Goal: Register for event/course

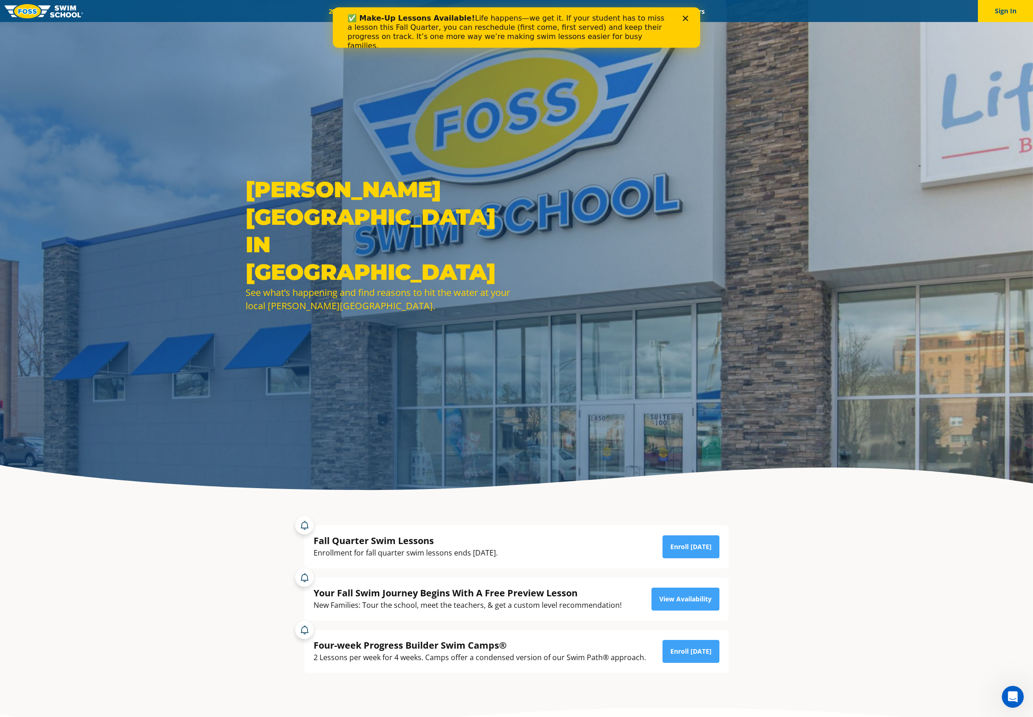
click at [372, 11] on div "✅ Make-Up Lessons Available! Life happens—we get it. If your student has to mis…" at bounding box center [512, 32] width 330 height 42
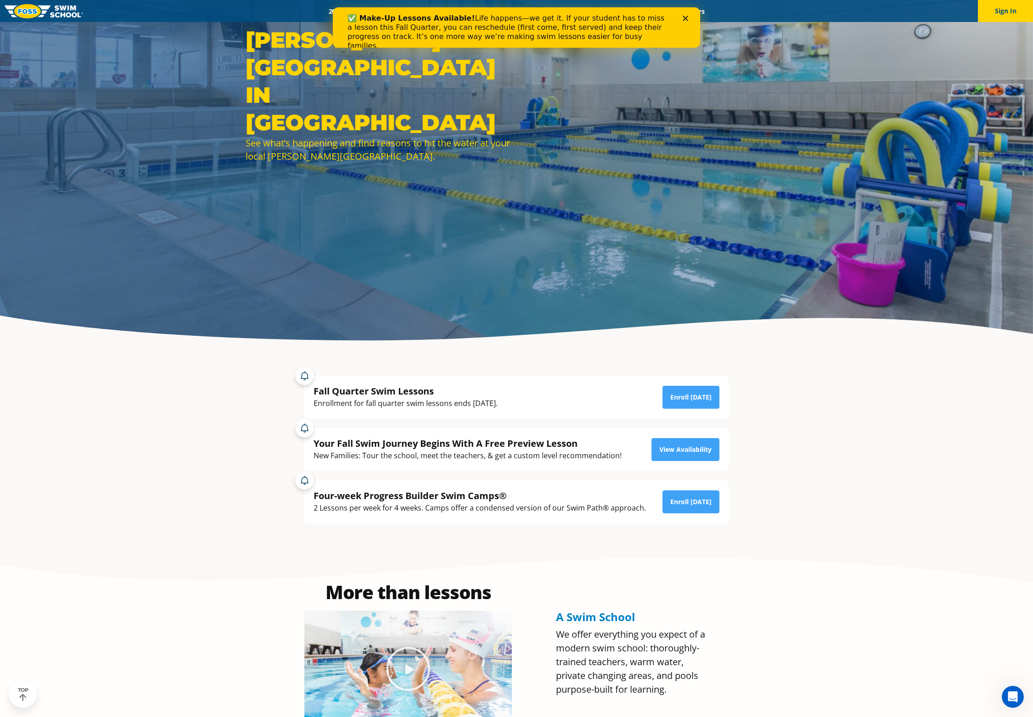
scroll to position [204, 0]
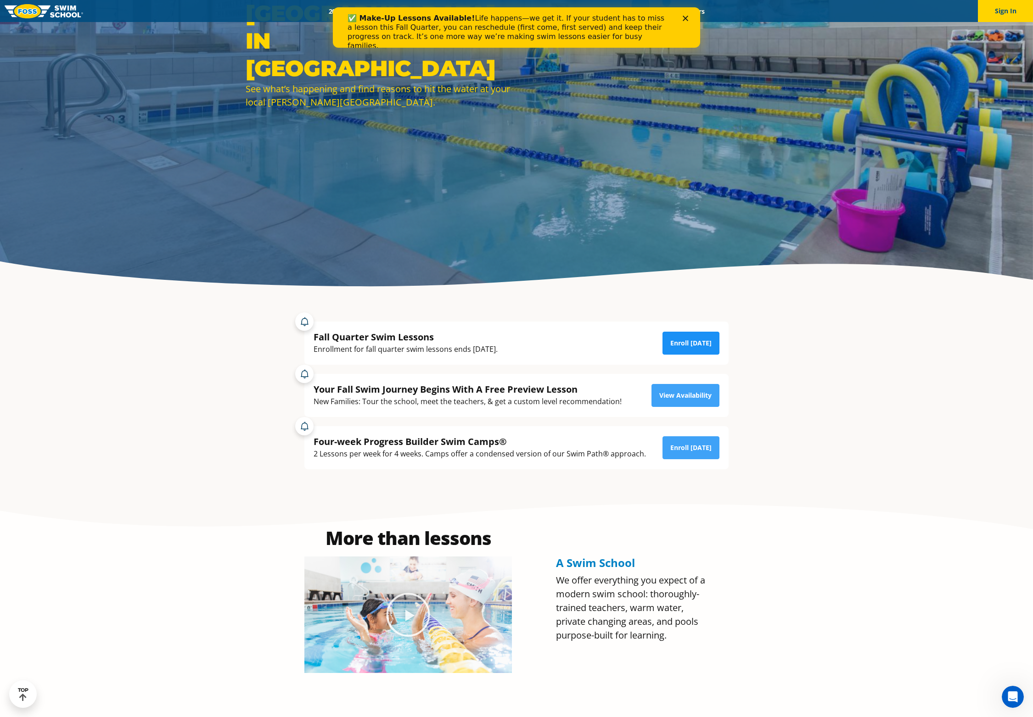
click at [697, 347] on link "Enroll [DATE]" at bounding box center [690, 343] width 57 height 23
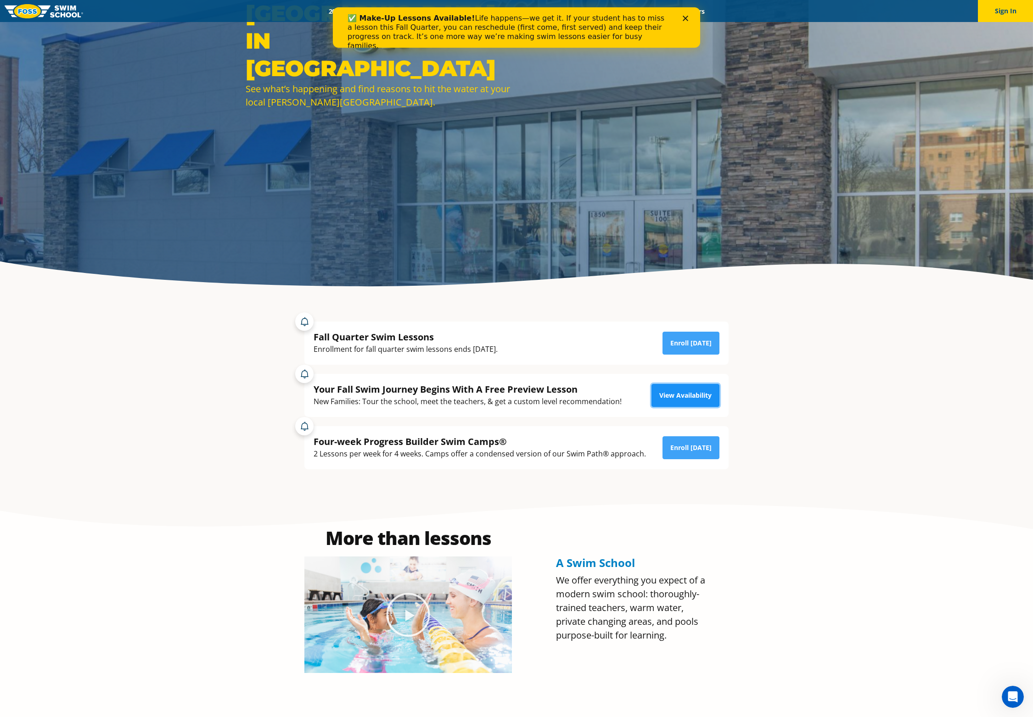
click at [681, 390] on link "View Availability" at bounding box center [685, 395] width 68 height 23
